Goal: Transaction & Acquisition: Purchase product/service

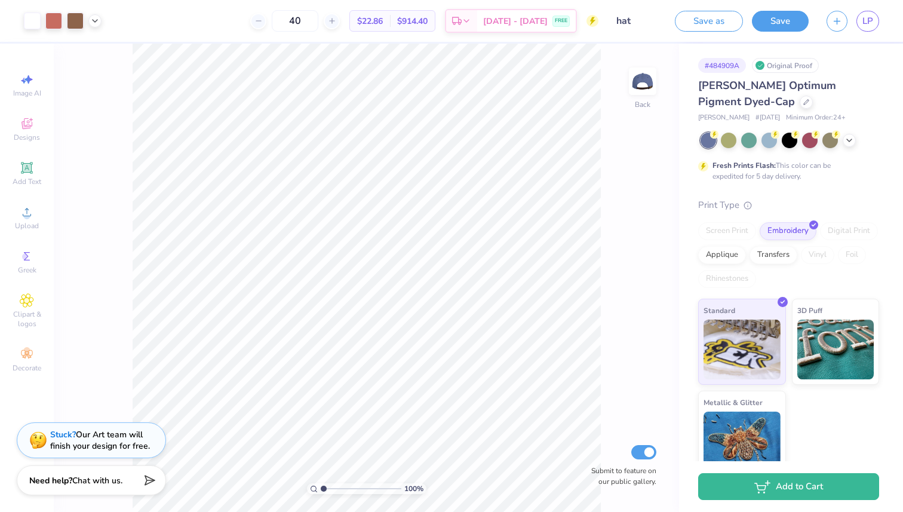
click at [119, 377] on div "100 % Back Submit to feature on our public gallery." at bounding box center [366, 278] width 625 height 468
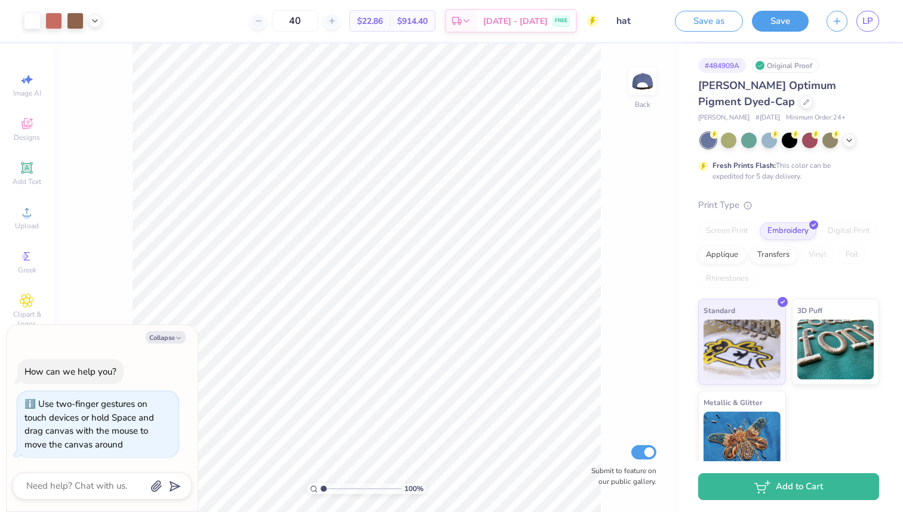
drag, startPoint x: 323, startPoint y: 491, endPoint x: 310, endPoint y: 491, distance: 13.1
click at [321, 491] on input "range" at bounding box center [361, 488] width 81 height 11
click at [164, 334] on button "Collapse" at bounding box center [166, 337] width 40 height 13
type textarea "x"
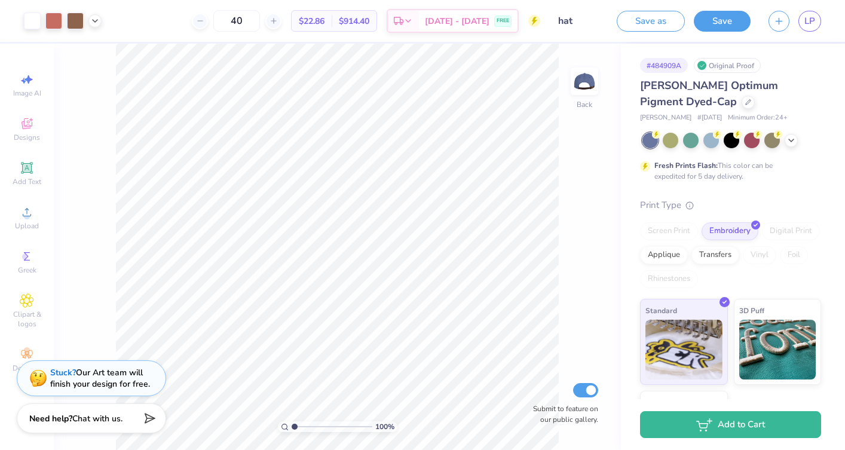
click at [324, 26] on span "$22.86" at bounding box center [312, 21] width 26 height 13
click at [204, 21] on icon at bounding box center [200, 21] width 8 height 8
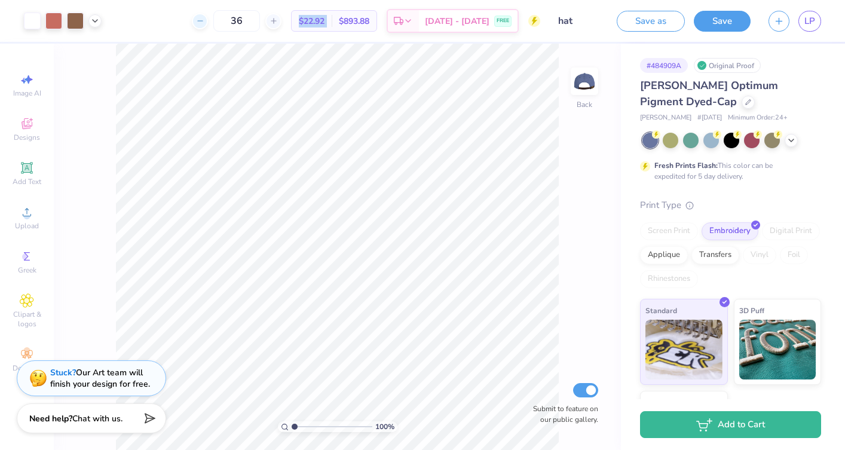
click at [204, 21] on icon at bounding box center [200, 21] width 8 height 8
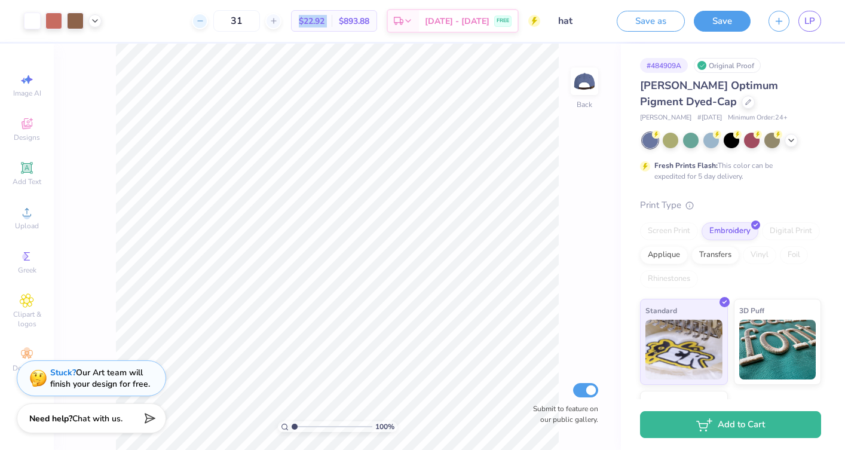
click at [204, 21] on icon at bounding box center [200, 21] width 8 height 8
click at [332, 26] on div "$23.61 Per Item" at bounding box center [312, 21] width 40 height 20
click at [204, 22] on icon at bounding box center [200, 21] width 8 height 8
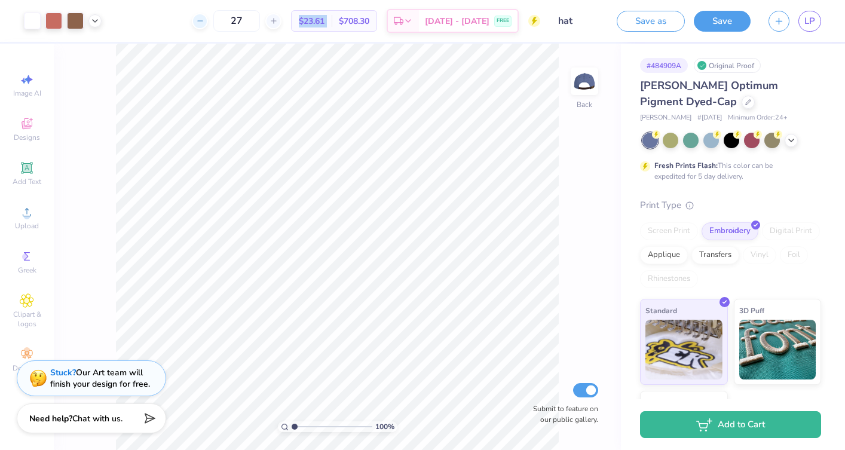
click at [204, 22] on icon at bounding box center [200, 21] width 8 height 8
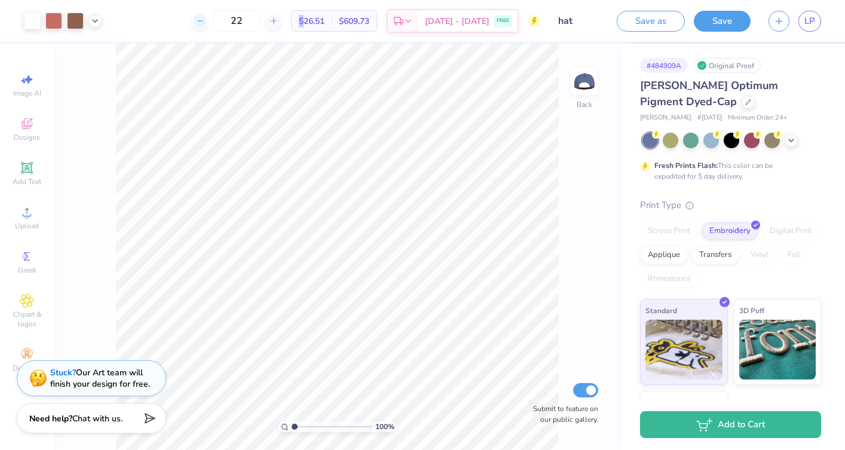
click at [204, 22] on icon at bounding box center [200, 21] width 8 height 8
click at [278, 22] on icon at bounding box center [273, 21] width 8 height 8
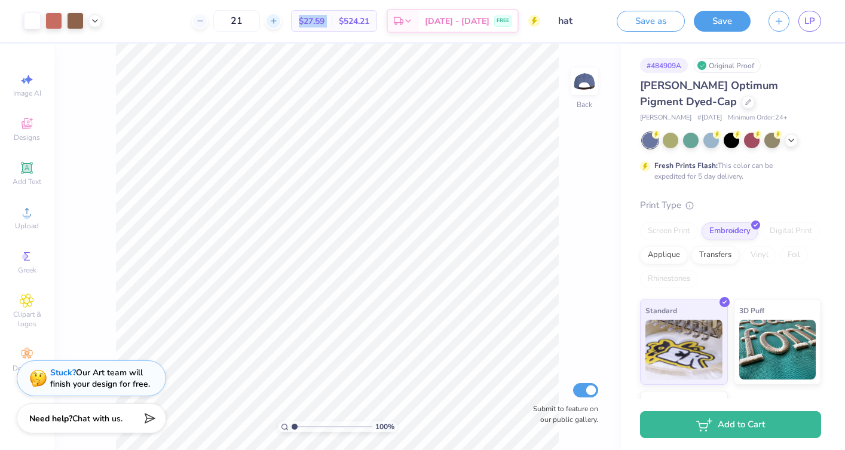
click at [278, 22] on icon at bounding box center [273, 21] width 8 height 8
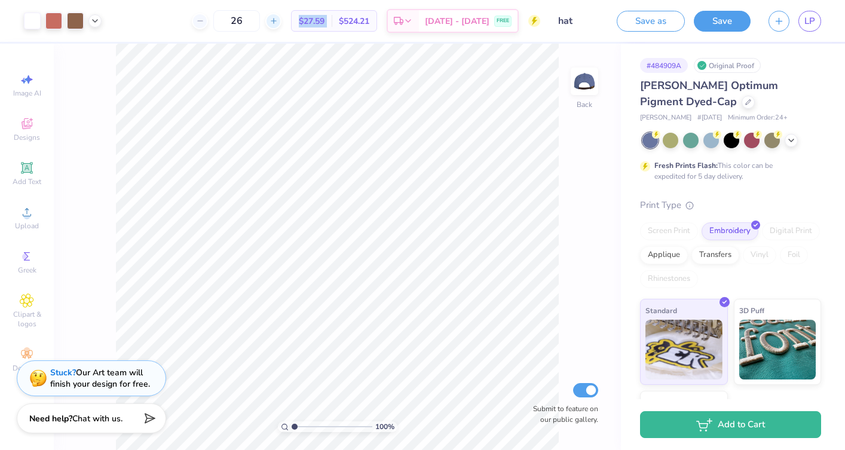
click at [278, 22] on icon at bounding box center [273, 21] width 8 height 8
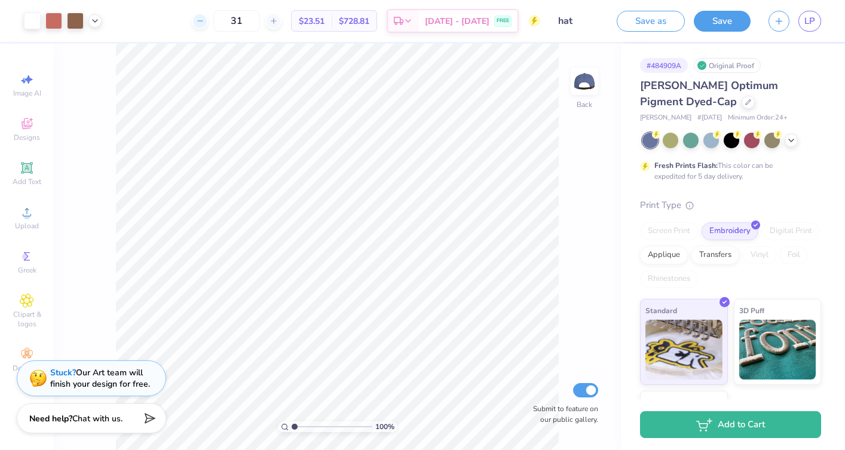
click at [204, 18] on icon at bounding box center [200, 21] width 8 height 8
click at [278, 22] on icon at bounding box center [273, 21] width 8 height 8
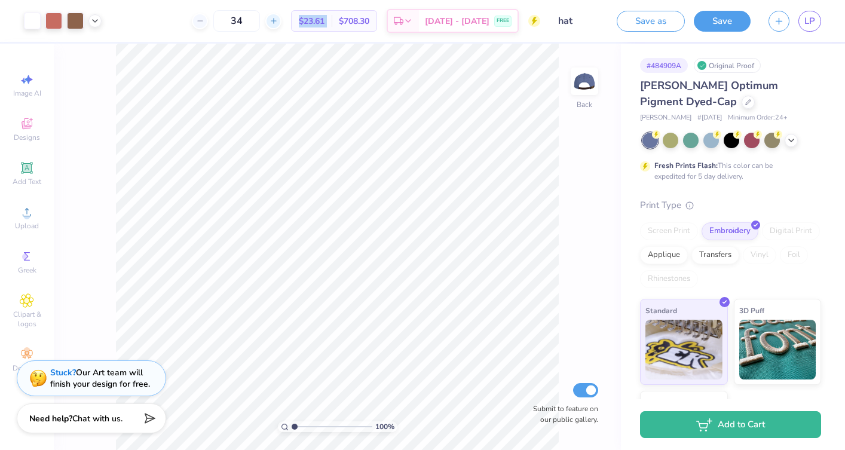
click at [278, 22] on icon at bounding box center [273, 21] width 8 height 8
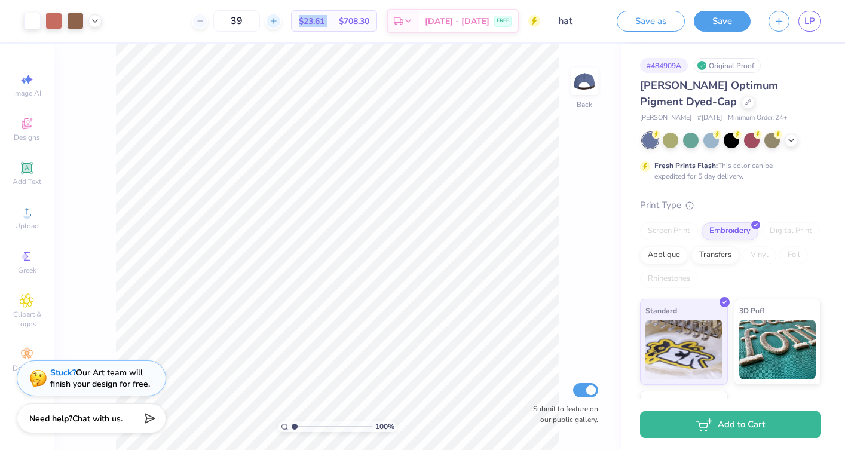
click at [278, 22] on icon at bounding box center [273, 21] width 8 height 8
click at [208, 21] on div at bounding box center [200, 21] width 16 height 16
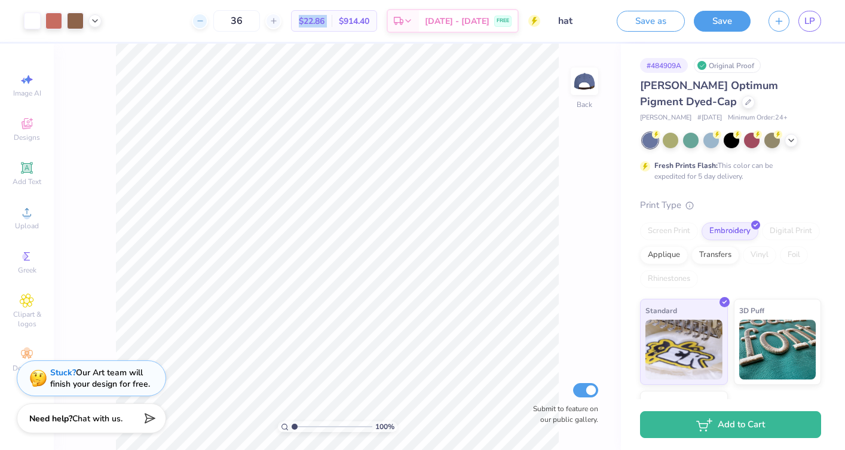
click at [208, 21] on div at bounding box center [200, 21] width 16 height 16
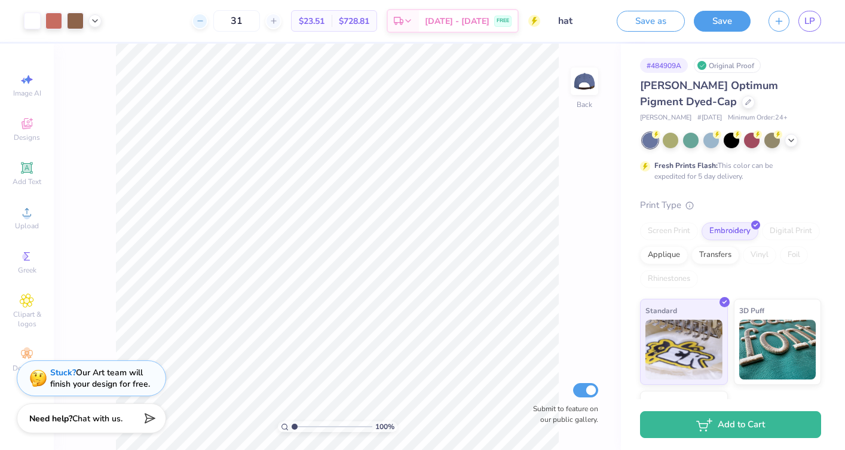
click at [208, 21] on div at bounding box center [200, 21] width 16 height 16
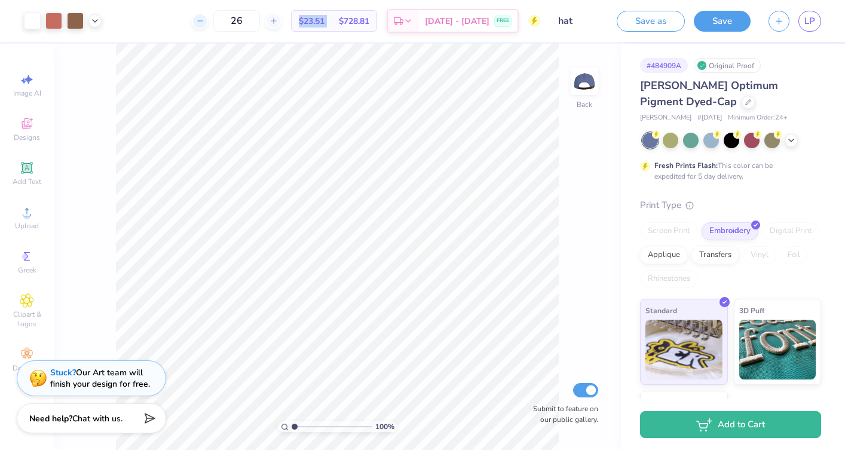
click at [208, 21] on div at bounding box center [200, 21] width 16 height 16
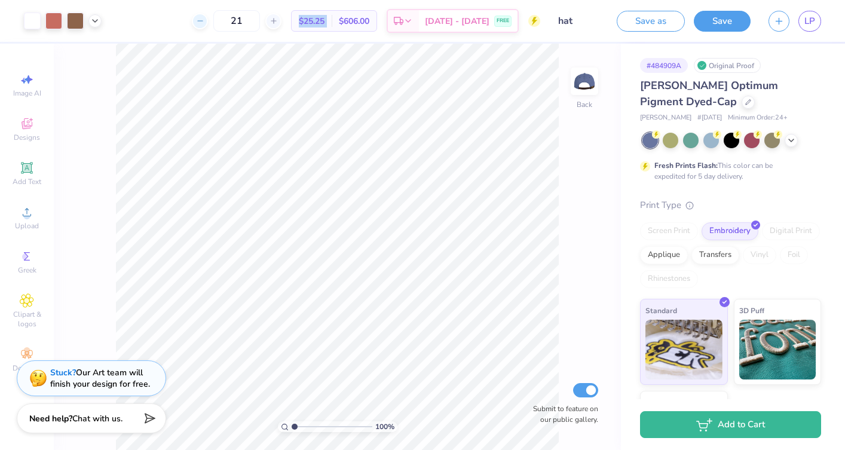
click at [208, 21] on div at bounding box center [200, 21] width 16 height 16
click at [278, 23] on icon at bounding box center [273, 21] width 8 height 8
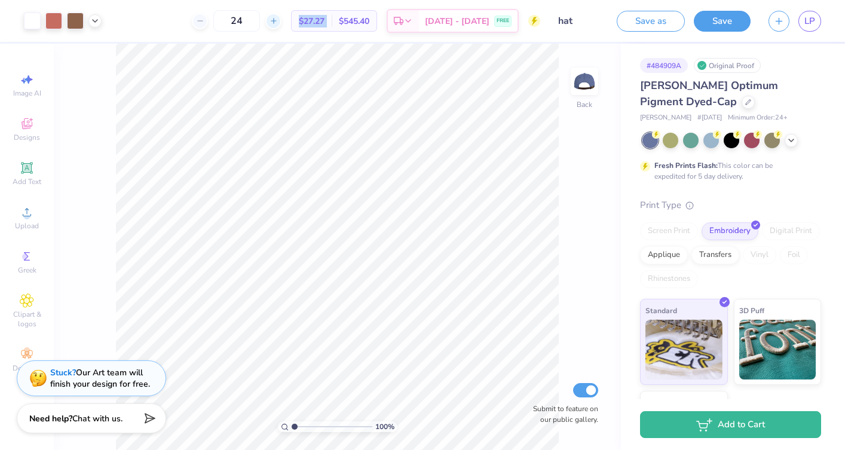
click at [278, 23] on icon at bounding box center [273, 21] width 8 height 8
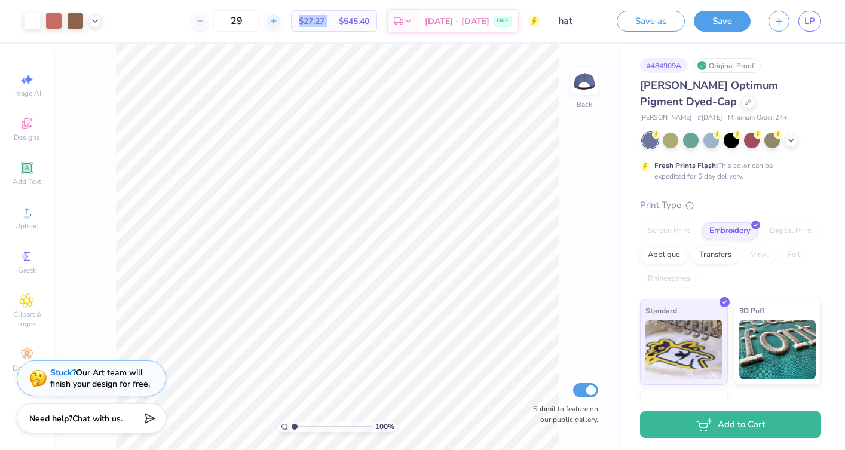
click at [278, 23] on icon at bounding box center [273, 21] width 8 height 8
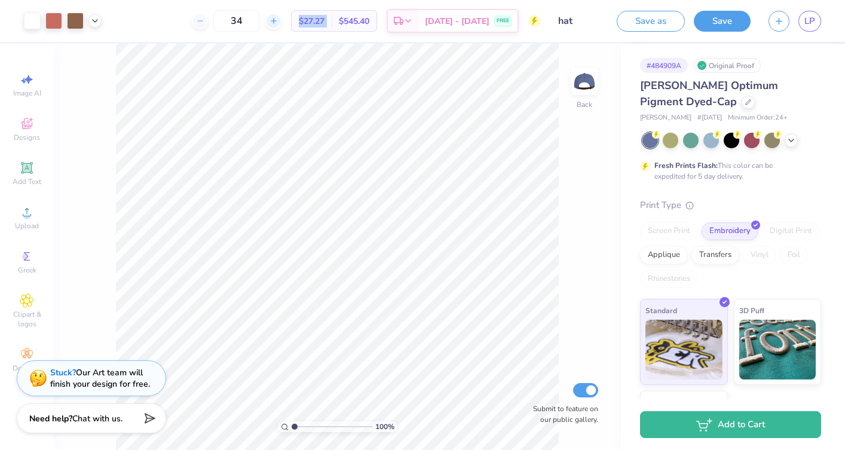
click at [278, 23] on icon at bounding box center [273, 21] width 8 height 8
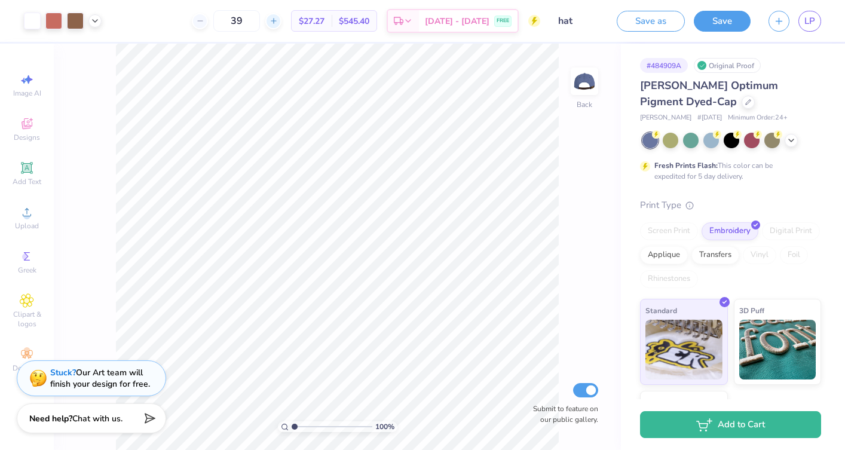
click at [281, 23] on div "39" at bounding box center [237, 21] width 90 height 22
click at [281, 20] on div at bounding box center [273, 21] width 16 height 16
type input "40"
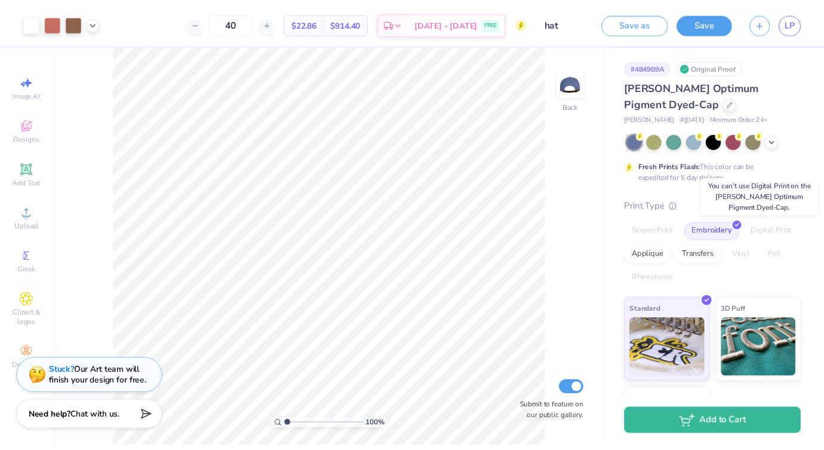
scroll to position [78, 0]
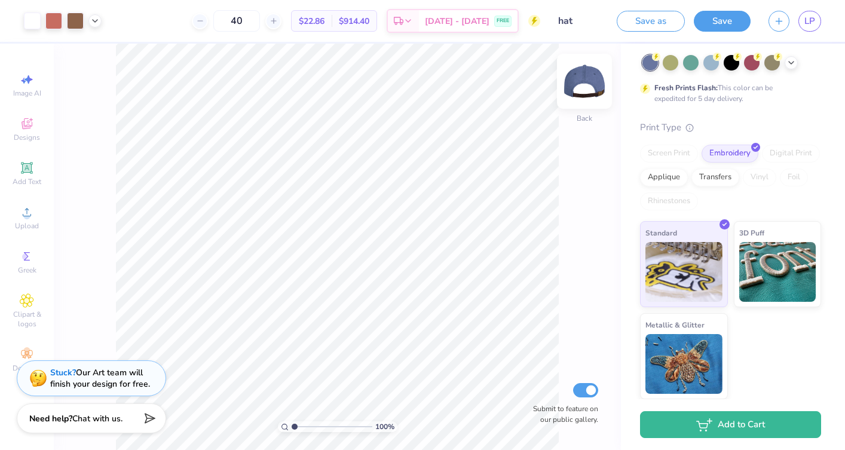
click at [582, 91] on img at bounding box center [584, 81] width 48 height 48
click at [581, 81] on img at bounding box center [584, 81] width 48 height 48
click at [581, 81] on img at bounding box center [584, 81] width 24 height 24
